Goal: Information Seeking & Learning: Learn about a topic

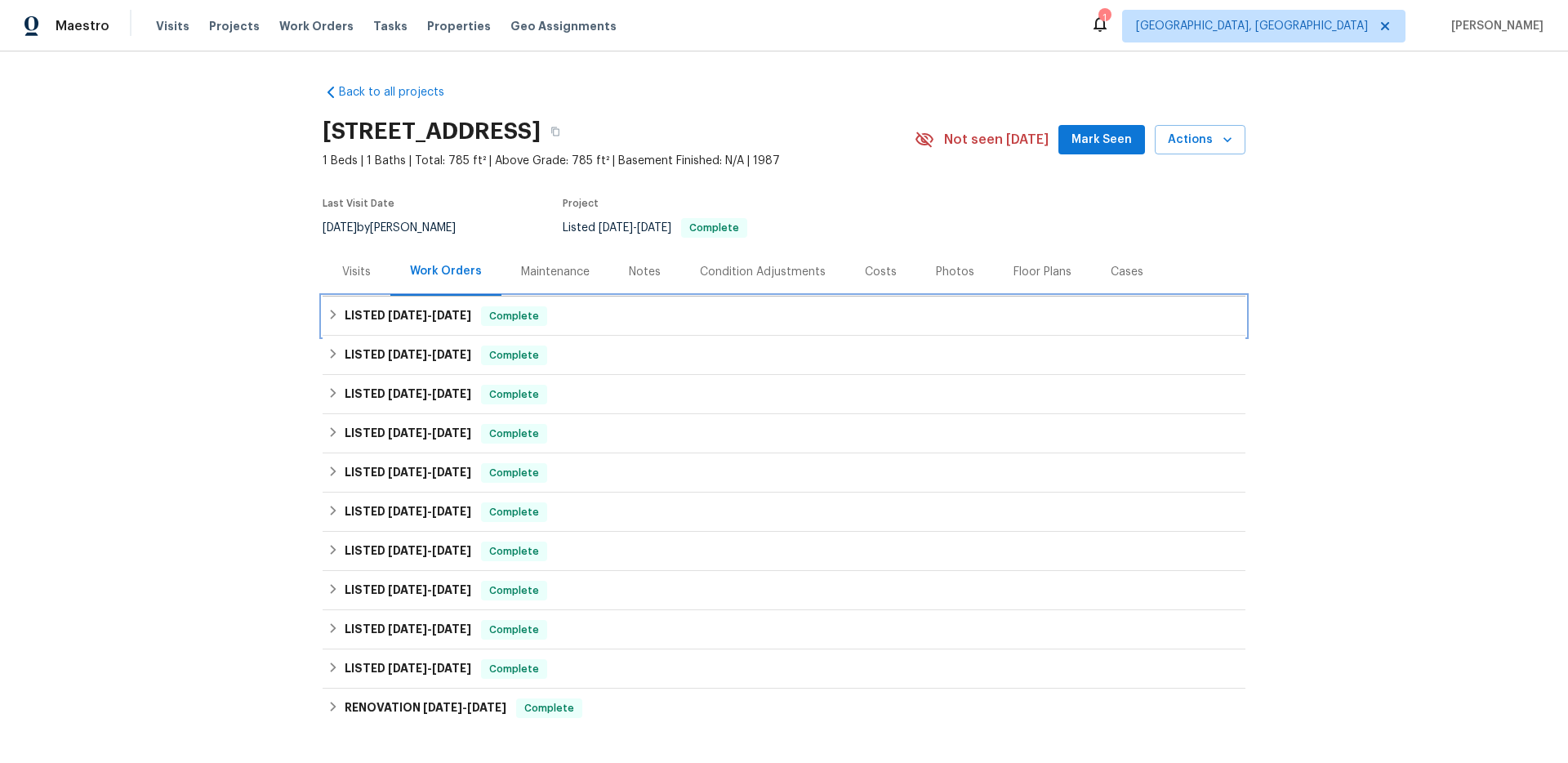
click at [561, 318] on div "LISTED [DATE] - [DATE] Complete" at bounding box center [784, 316] width 913 height 20
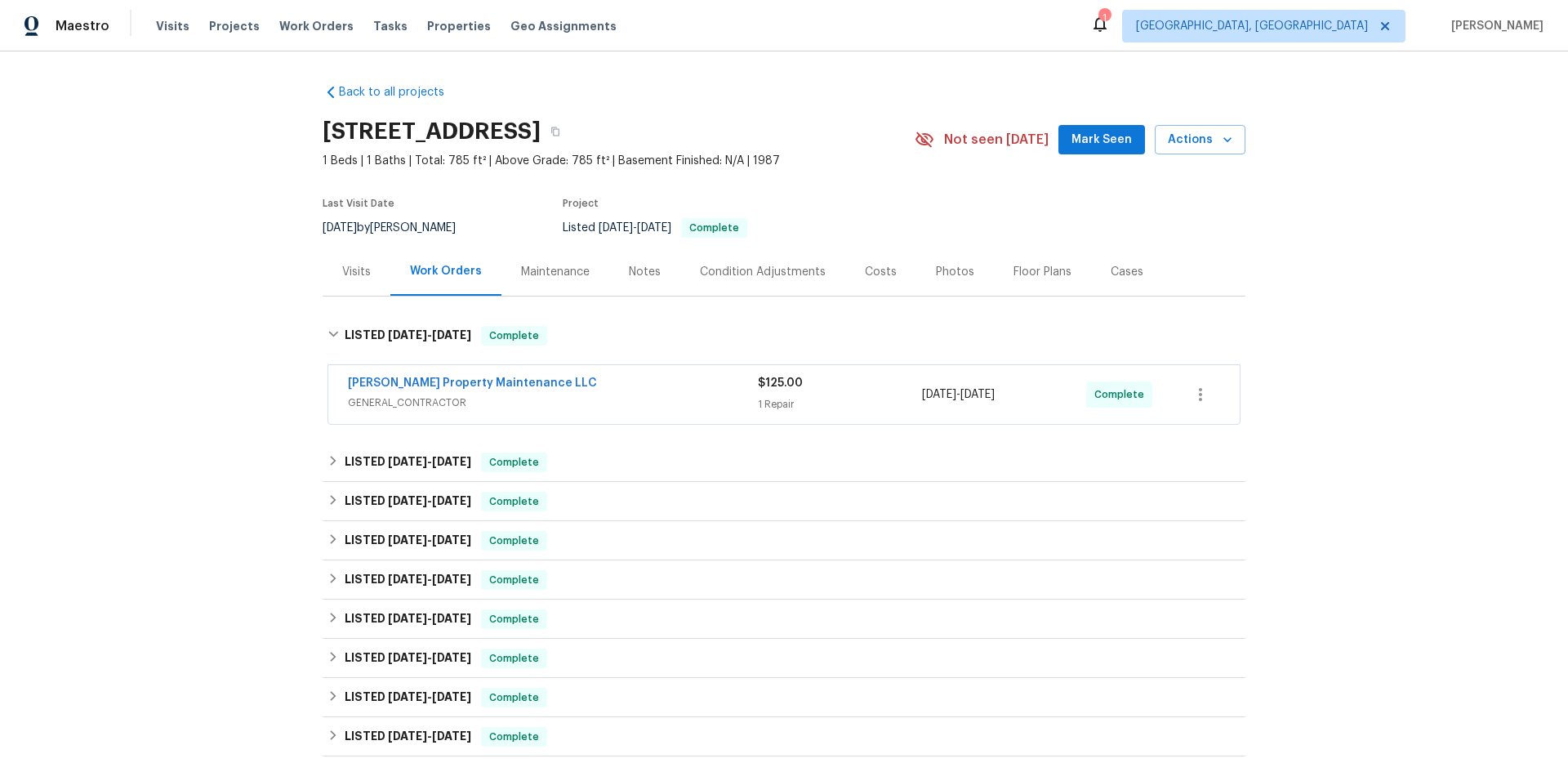
click at [537, 416] on div "[PERSON_NAME] Property Maintenance LLC GENERAL_CONTRACTOR $125.00 1 Repair [DAT…" at bounding box center [784, 395] width 911 height 59
click at [571, 390] on div "[PERSON_NAME] Property Maintenance LLC" at bounding box center [553, 385] width 410 height 20
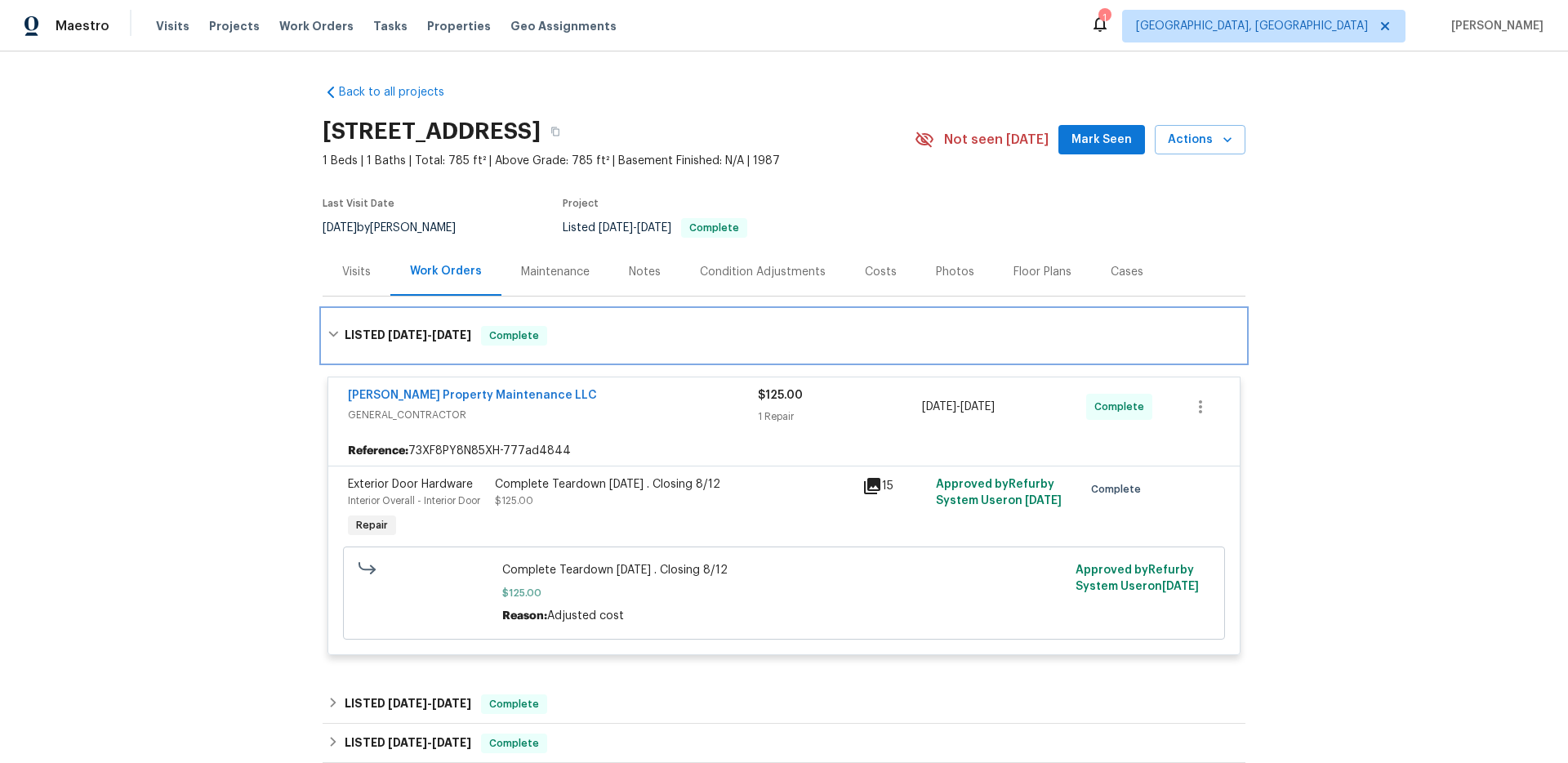
click at [628, 338] on div "LISTED [DATE] - [DATE] Complete" at bounding box center [784, 336] width 913 height 20
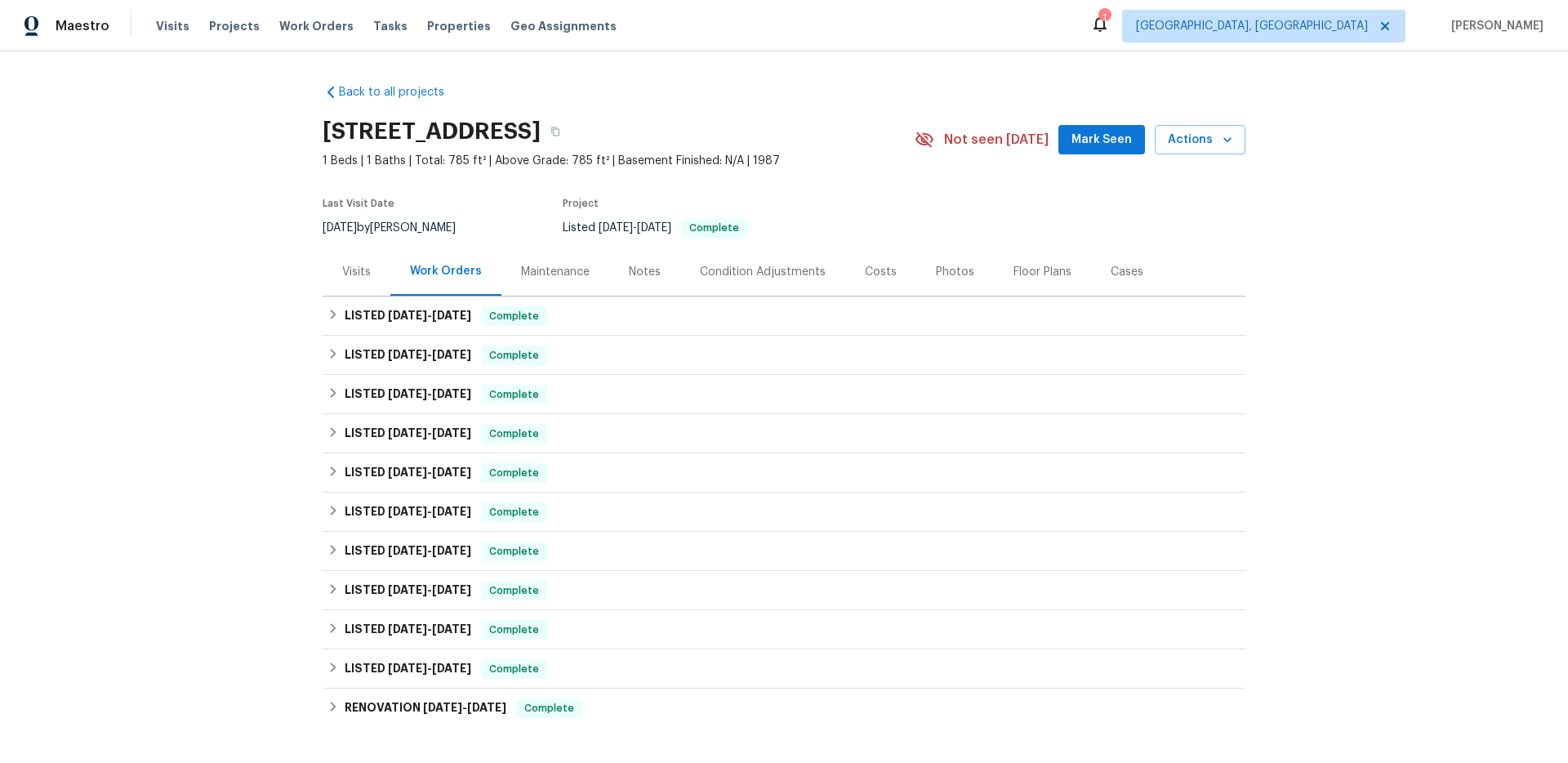
click at [634, 269] on div "Notes" at bounding box center [644, 272] width 32 height 16
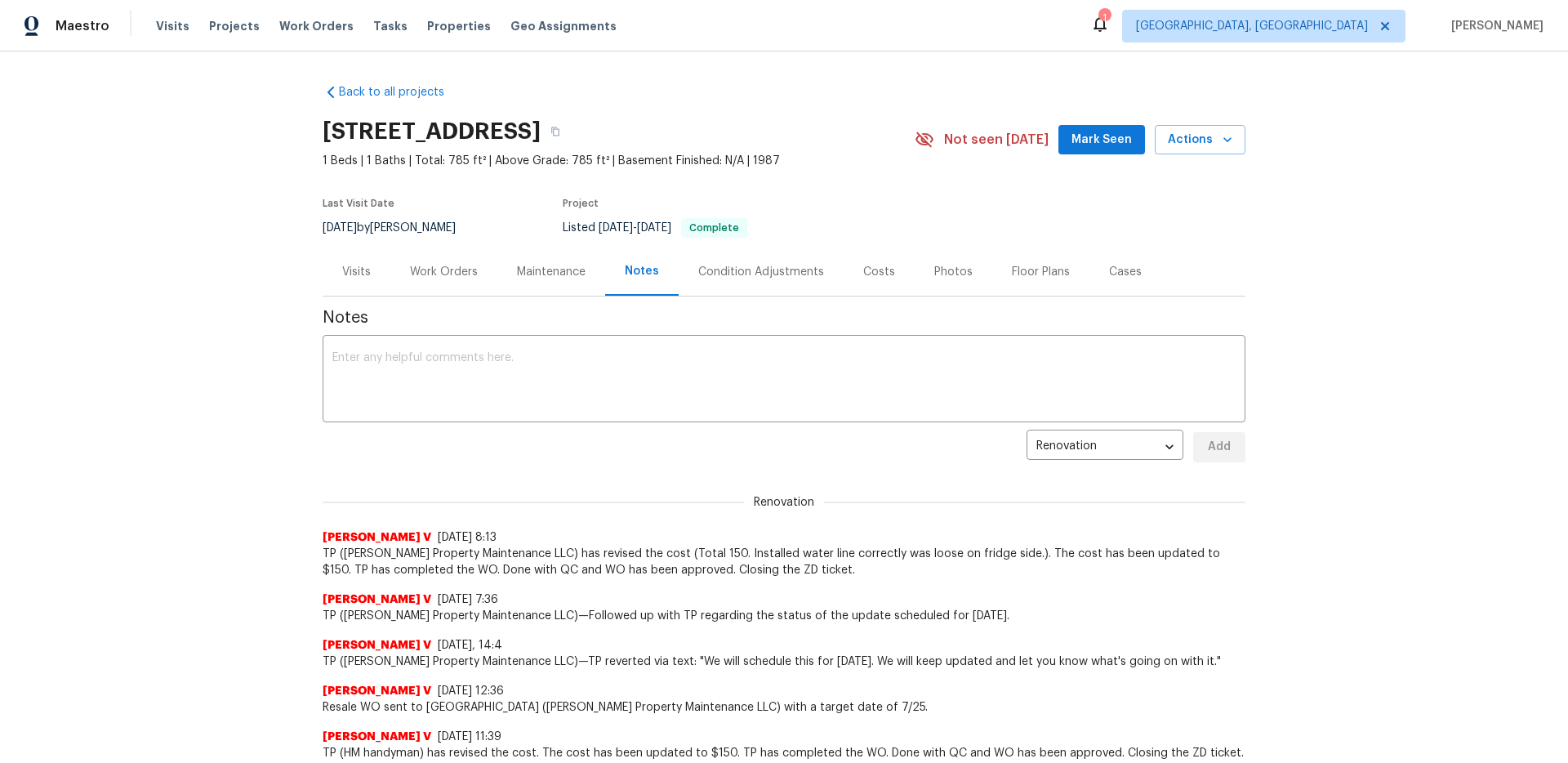
click at [439, 262] on div "Work Orders" at bounding box center [443, 271] width 107 height 48
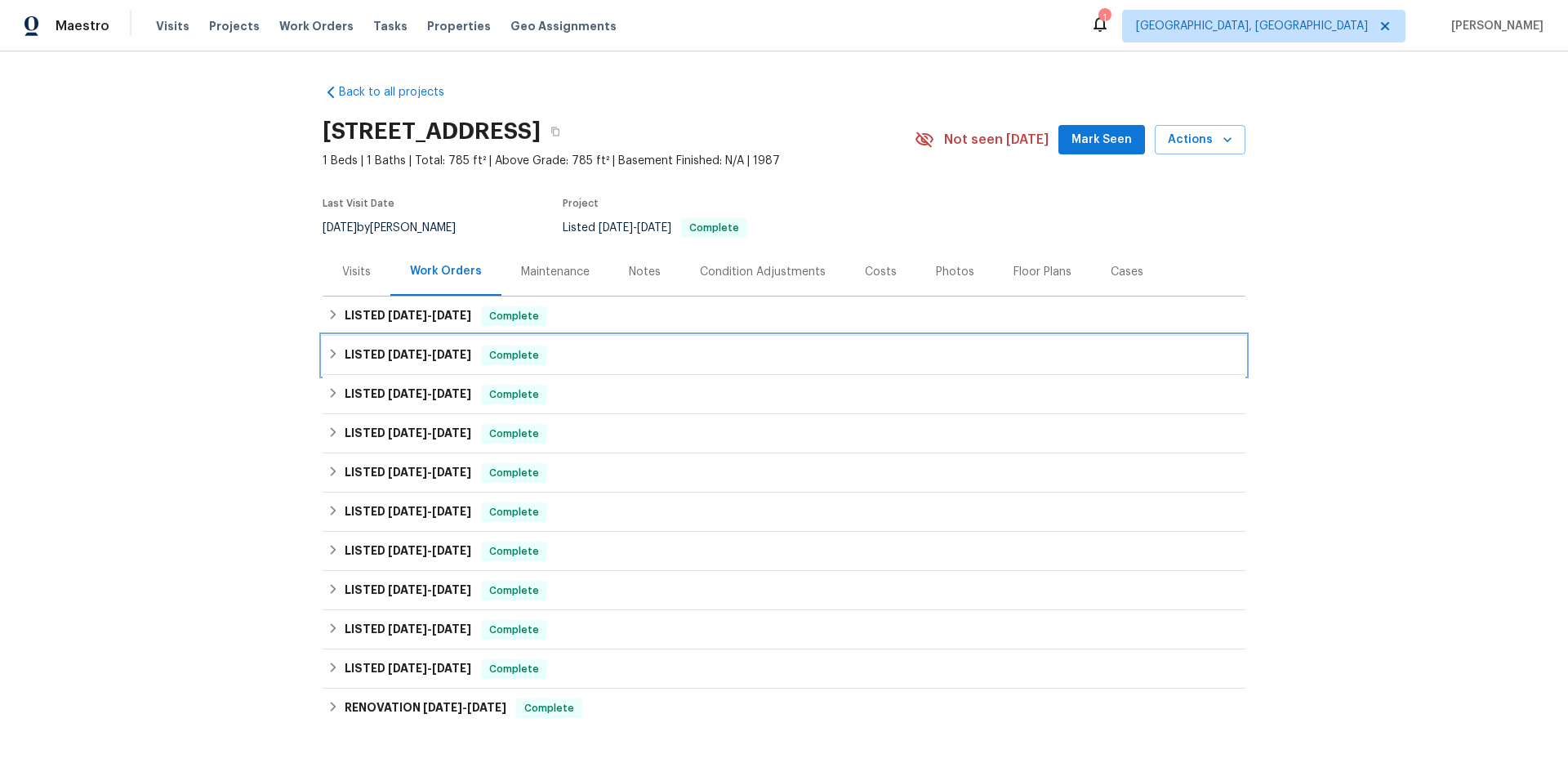
click at [453, 356] on span "[DATE]" at bounding box center [452, 355] width 39 height 11
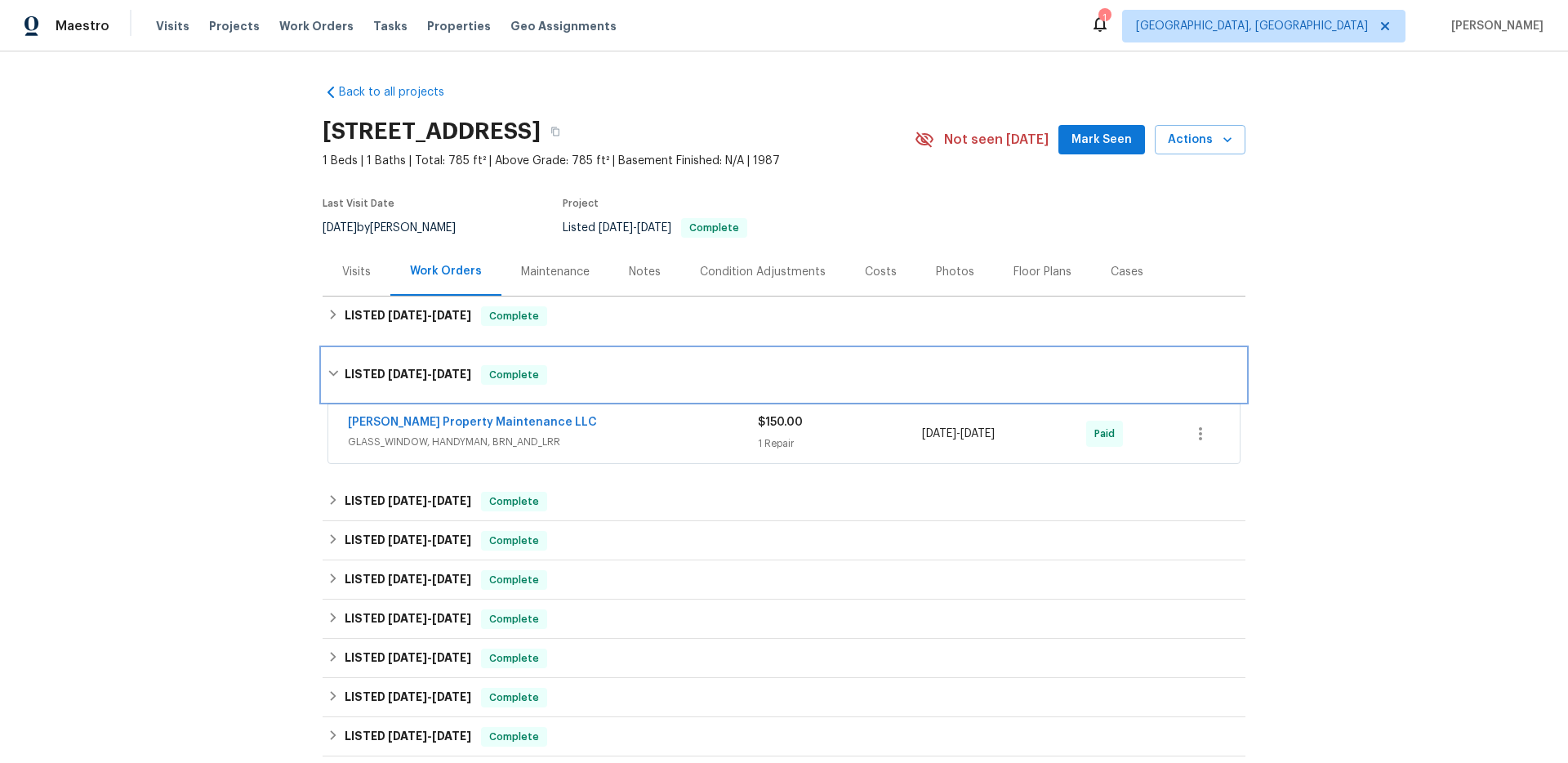
click at [452, 356] on div "LISTED [DATE] - [DATE] Complete" at bounding box center [784, 375] width 923 height 52
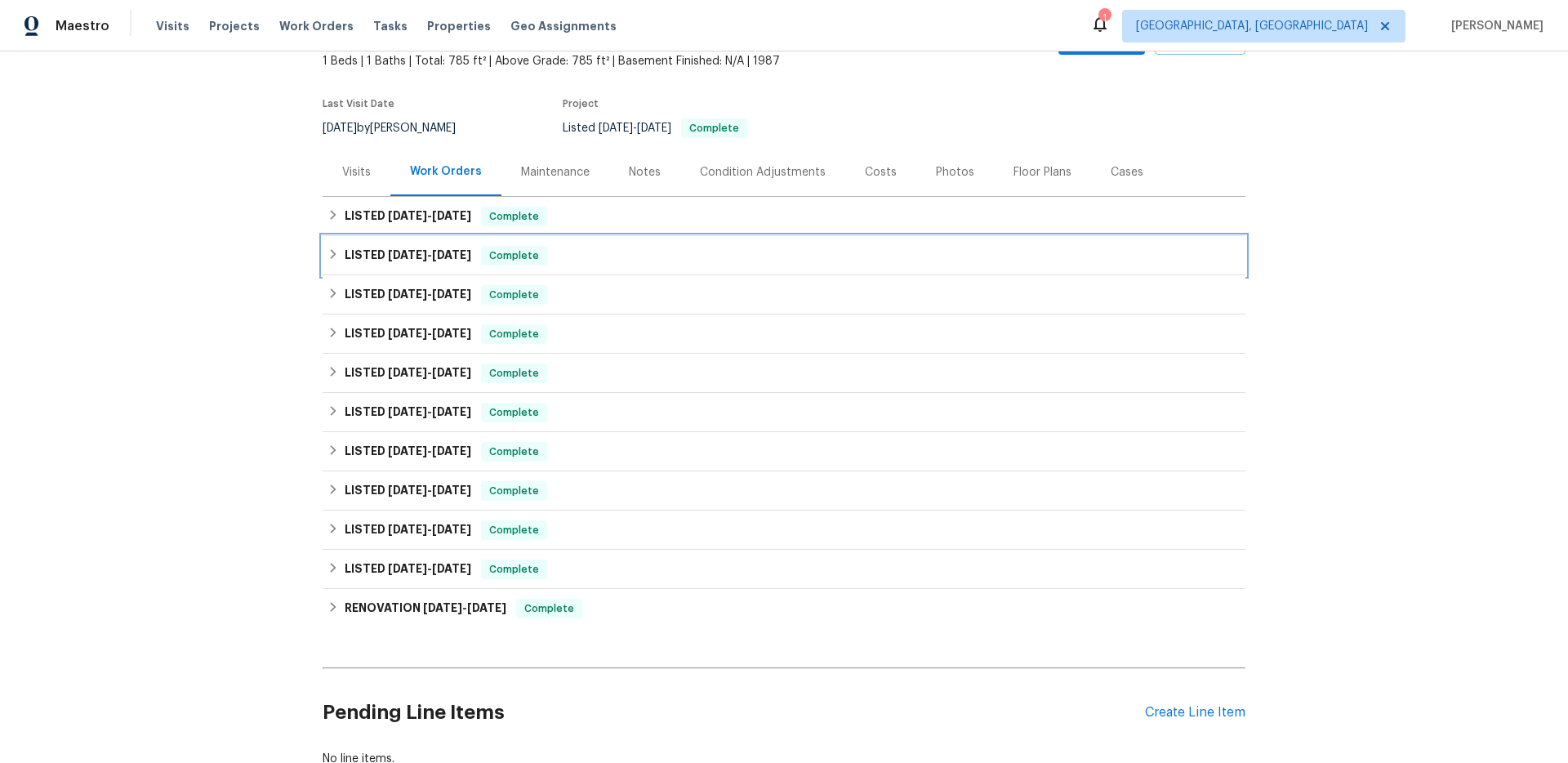
scroll to position [215, 0]
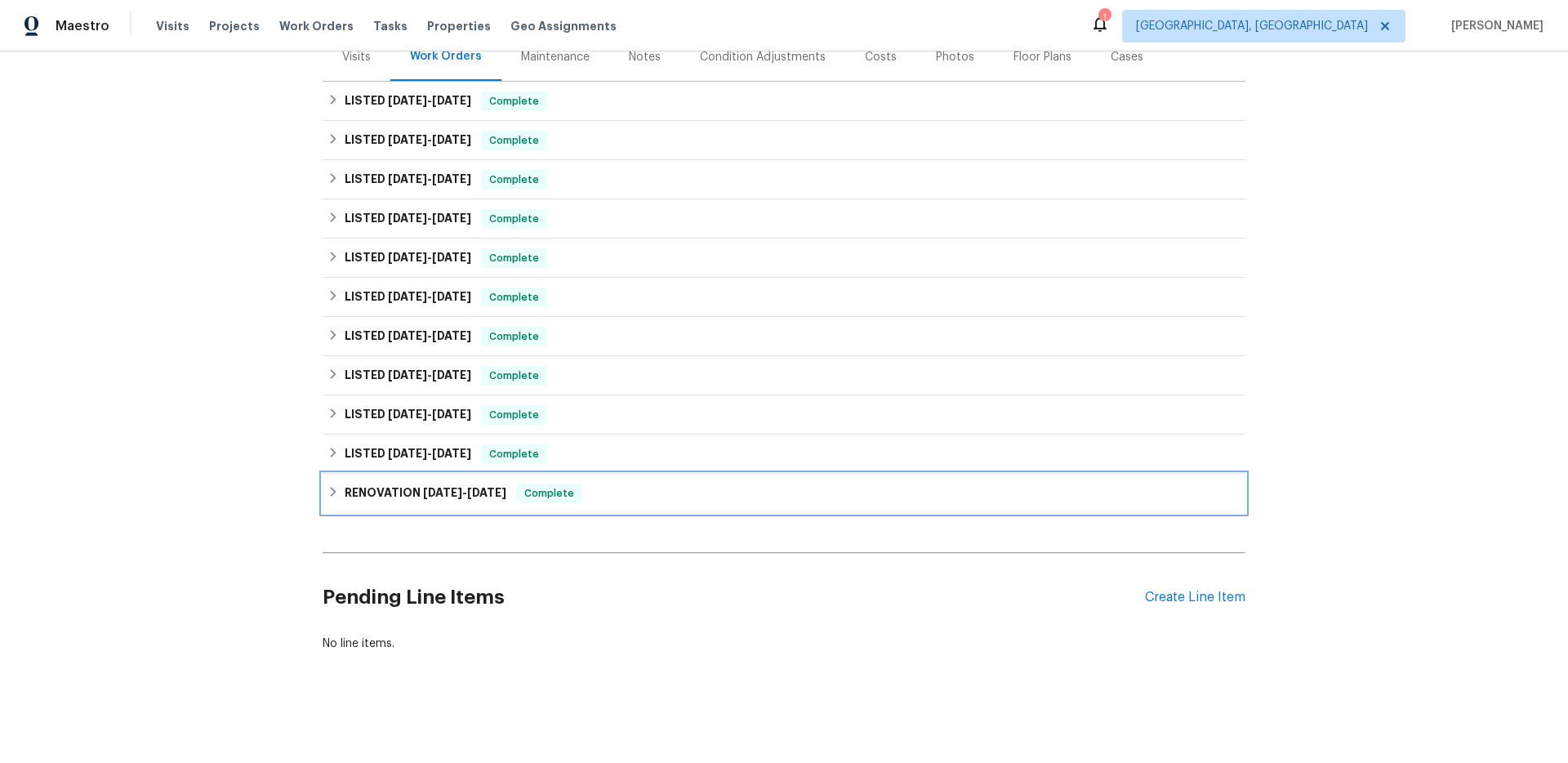
click at [468, 489] on span "[DATE]" at bounding box center [487, 493] width 39 height 11
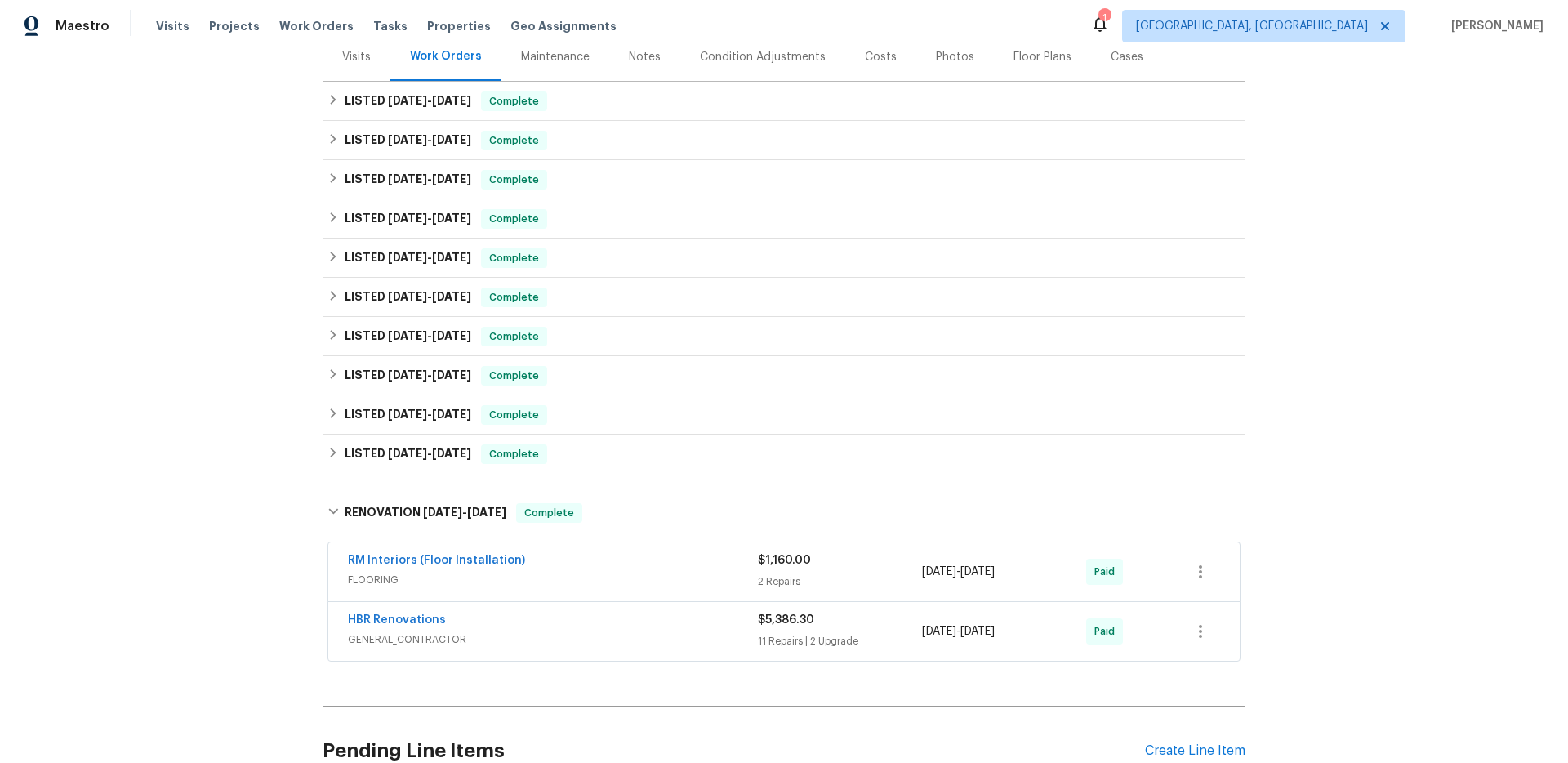
click at [511, 658] on div "HBR Renovations GENERAL_CONTRACTOR $5,386.30 11 Repairs | 2 Upgrade [DATE] - [D…" at bounding box center [784, 631] width 911 height 59
click at [513, 631] on span "GENERAL_CONTRACTOR" at bounding box center [553, 640] width 410 height 16
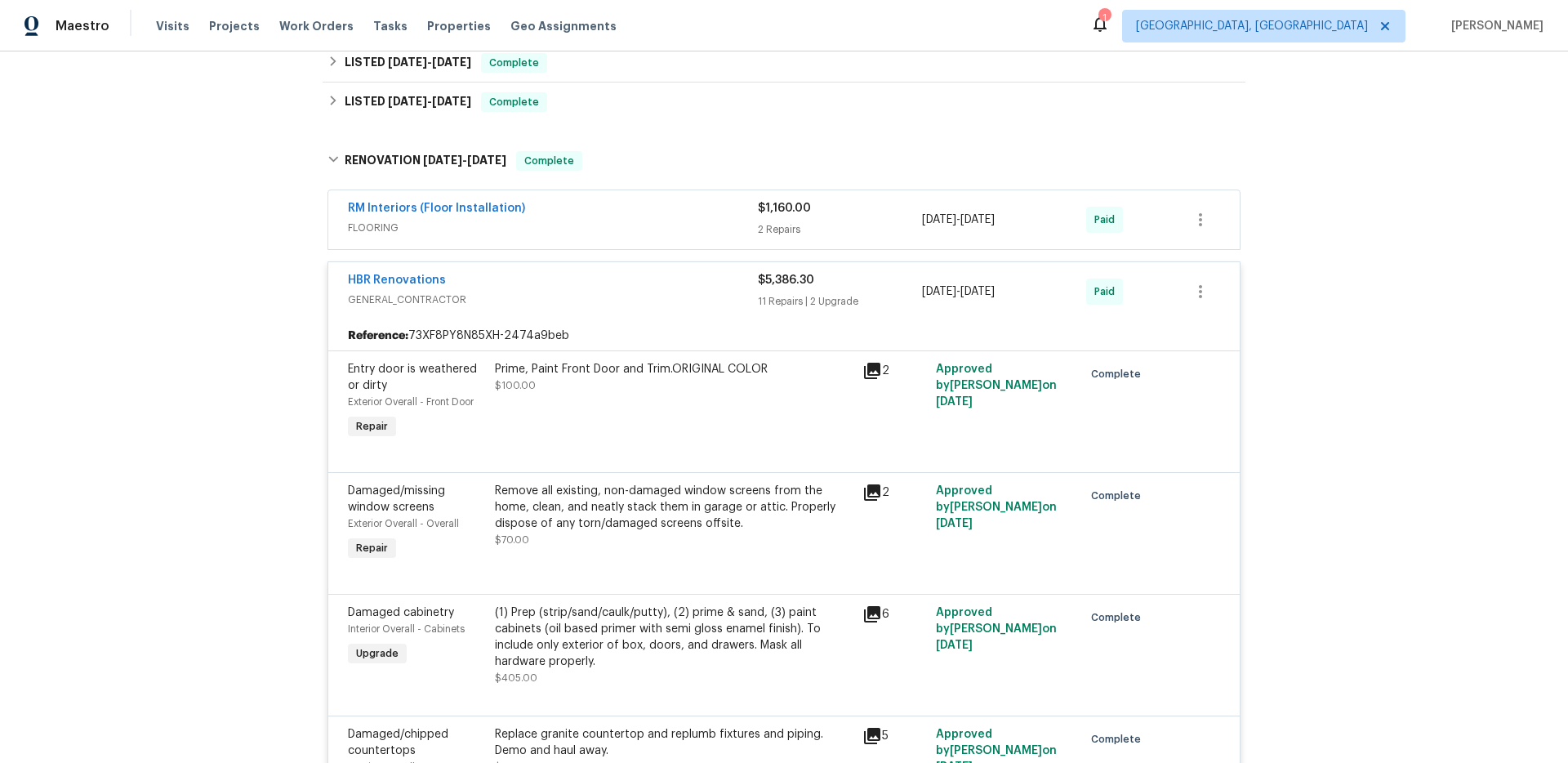
scroll to position [0, 0]
